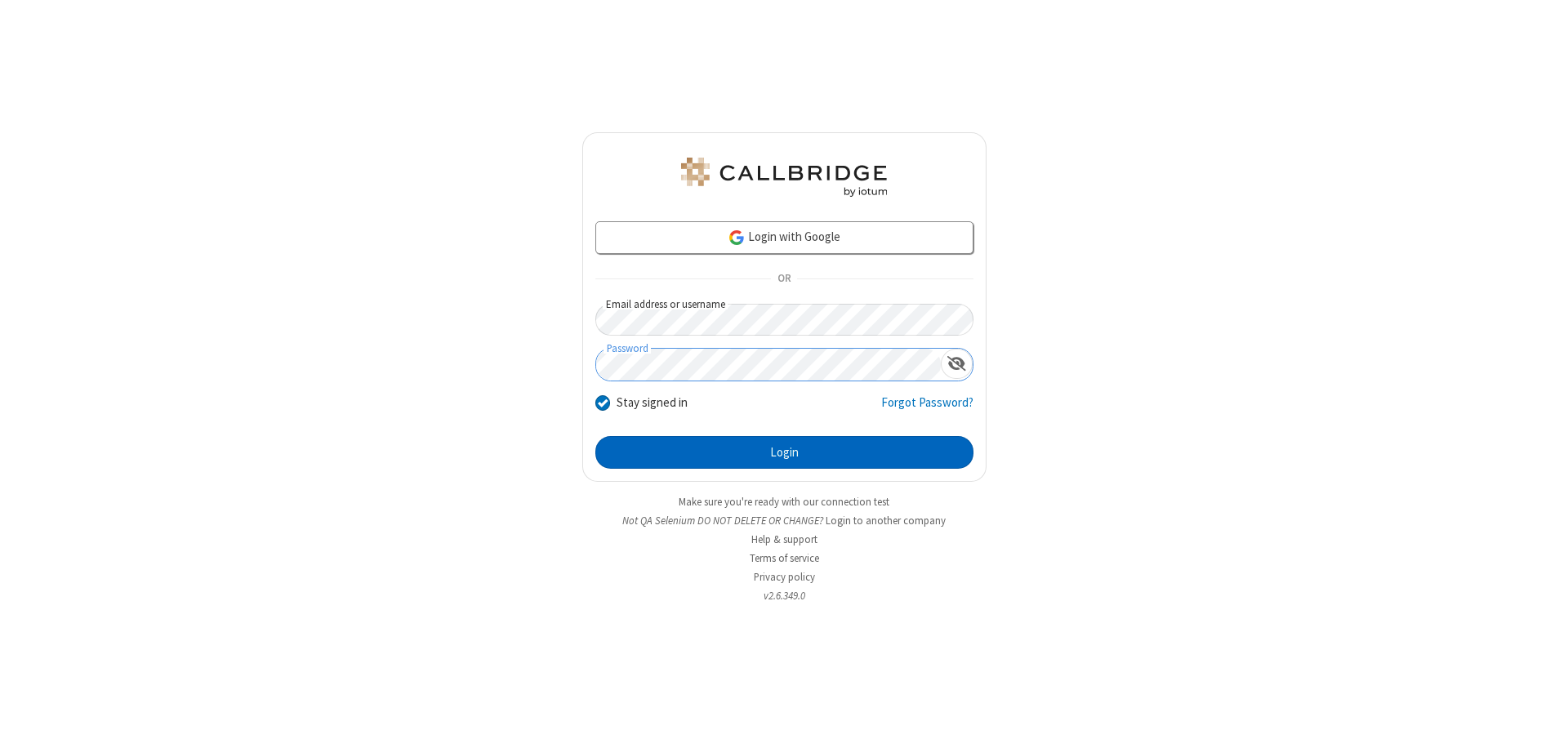
click at [784, 452] on button "Login" at bounding box center [784, 452] width 378 height 33
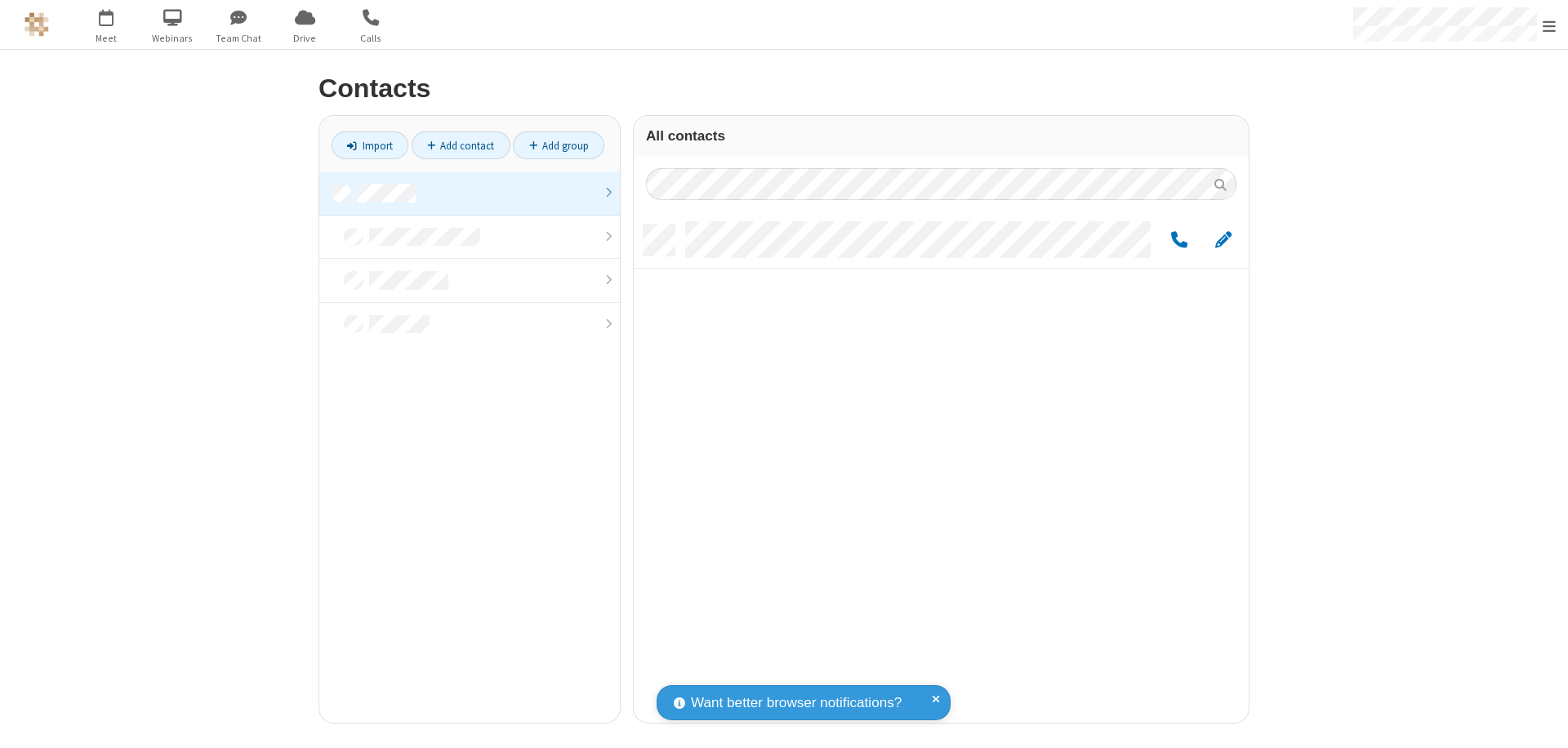
scroll to position [498, 602]
click at [470, 192] on link at bounding box center [469, 193] width 300 height 44
click at [559, 145] on link "Add group" at bounding box center [558, 145] width 92 height 28
